Goal: Task Accomplishment & Management: Use online tool/utility

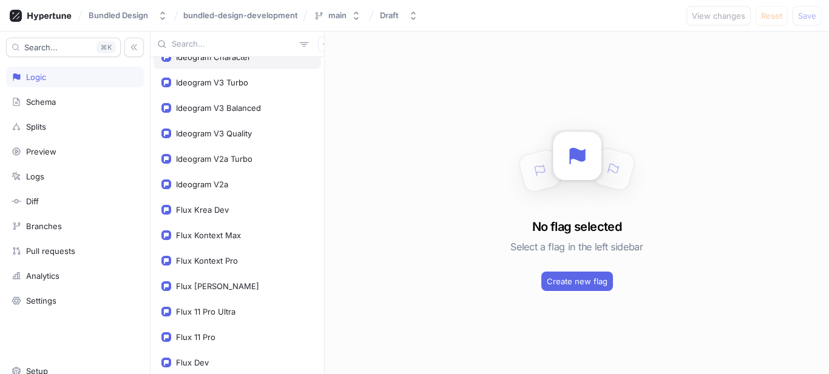
scroll to position [1214, 0]
click at [210, 338] on div "Flux 11 Pro" at bounding box center [195, 337] width 39 height 10
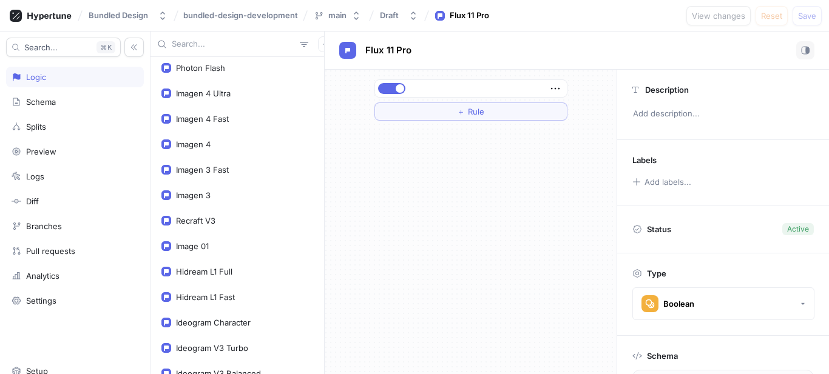
scroll to position [789, 0]
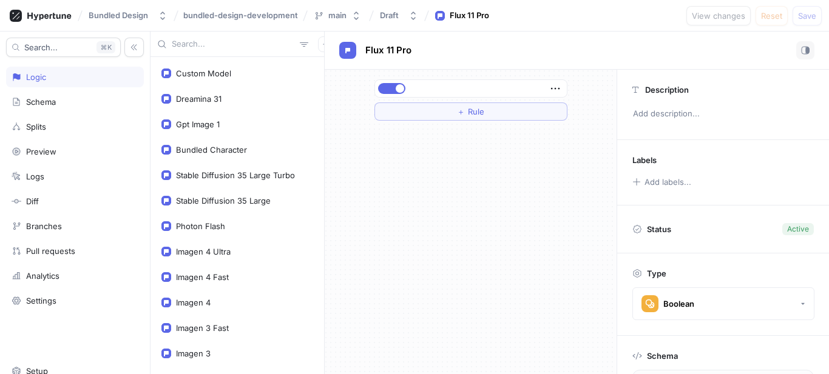
click at [209, 50] on input "text" at bounding box center [233, 44] width 123 height 12
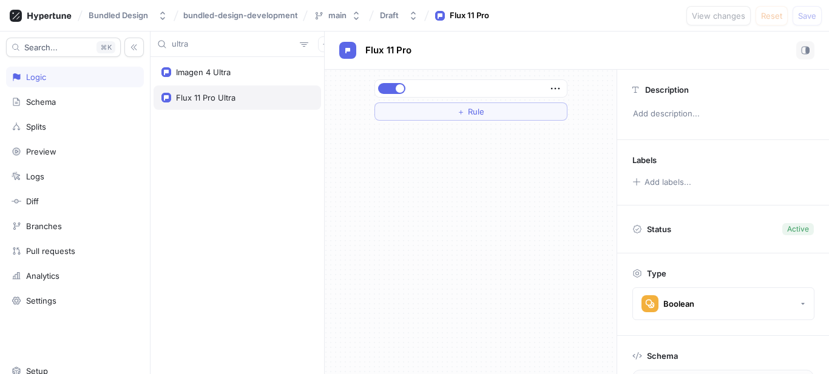
type input "ultra"
click at [191, 104] on div "Flux 11 Pro Ultra" at bounding box center [237, 98] width 167 height 24
type textarea "flux11ProUltra: Boolean!"
click at [393, 91] on button "button" at bounding box center [391, 88] width 27 height 11
click at [802, 14] on span "Save" at bounding box center [807, 15] width 18 height 7
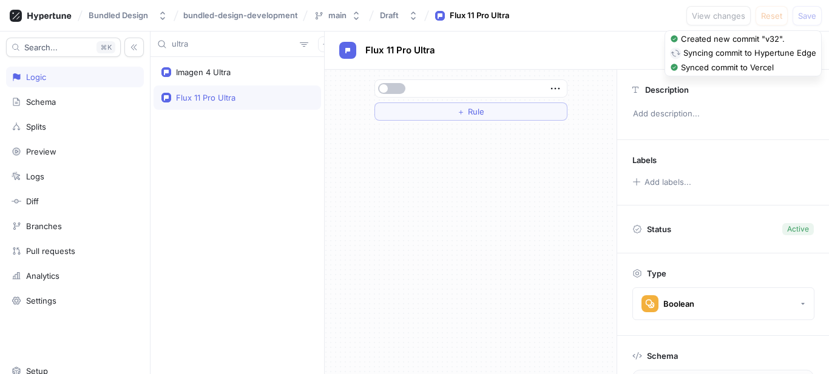
click at [701, 53] on div "Syncing commit to Hypertune Edge" at bounding box center [749, 53] width 133 height 12
click at [701, 53] on div "Synced commit to Hypertune Edge" at bounding box center [750, 53] width 131 height 12
